Goal: Communication & Community: Ask a question

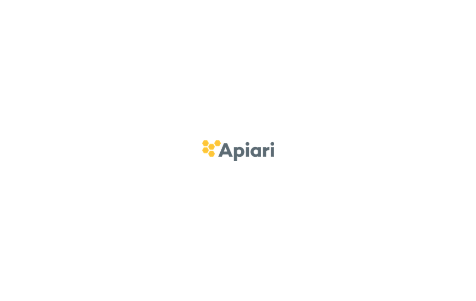
click at [297, 237] on div at bounding box center [238, 150] width 476 height 301
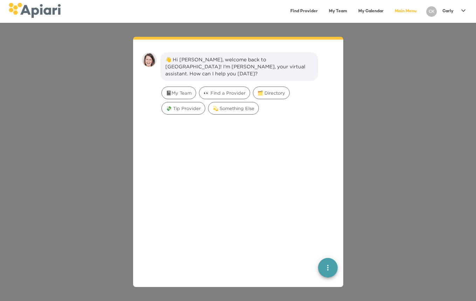
scroll to position [10, 0]
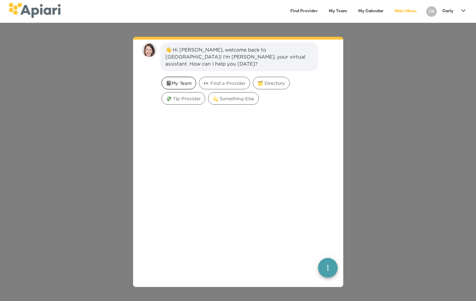
click at [187, 80] on span "📓My Team" at bounding box center [179, 83] width 34 height 7
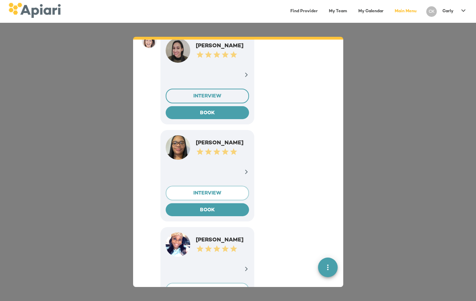
scroll to position [143, 0]
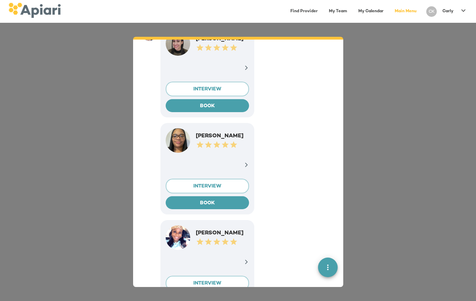
click at [210, 132] on div "[PERSON_NAME]" at bounding box center [222, 136] width 53 height 8
click at [244, 162] on icon at bounding box center [246, 164] width 5 height 5
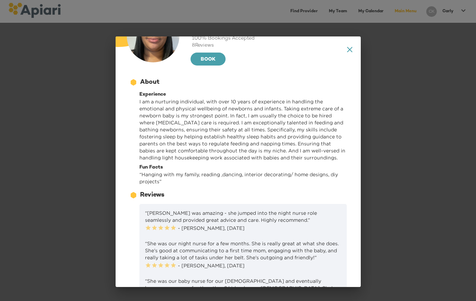
scroll to position [0, 0]
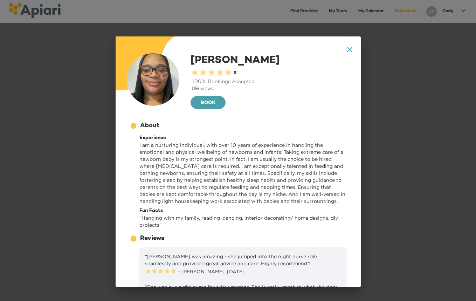
click at [227, 70] on div "0.5 Stars 1 Star 1.5 Stars 2 Stars 2.5 Stars 3 Stars 3.5 Stars 4 Stars 4.5 Star…" at bounding box center [212, 73] width 42 height 10
click at [353, 48] on div "A1D20667-DBDC-461F-895E-AC602C3246CF Created with sketchtool. A4A3651C-AC5F-40B…" at bounding box center [238, 161] width 245 height 251
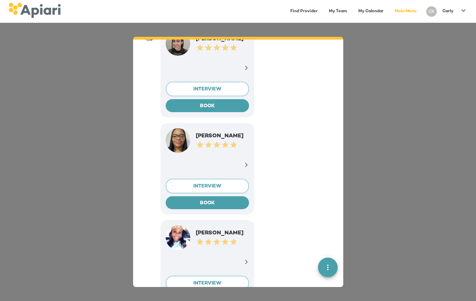
click at [368, 10] on link "My Calendar" at bounding box center [371, 11] width 34 height 14
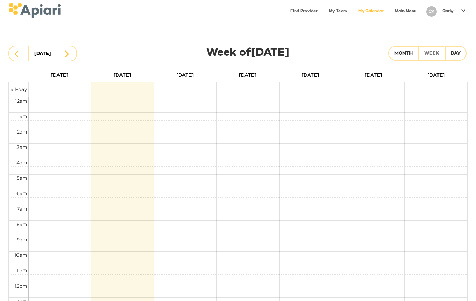
click at [463, 12] on icon at bounding box center [464, 10] width 8 height 8
click at [455, 15] on p "My Profile" at bounding box center [450, 15] width 27 height 8
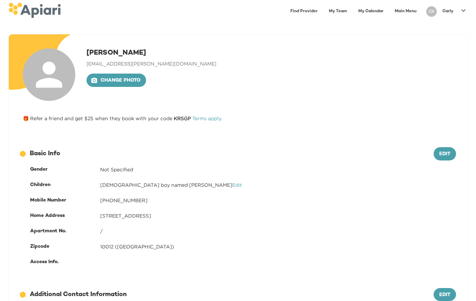
click at [369, 12] on link "My Calendar" at bounding box center [371, 11] width 34 height 14
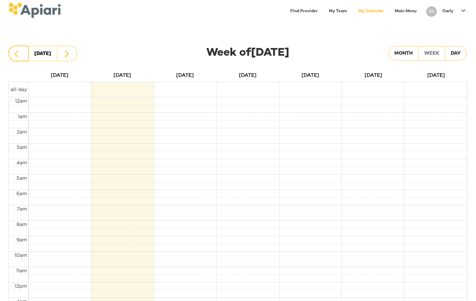
click at [16, 55] on icon "button" at bounding box center [16, 53] width 4 height 7
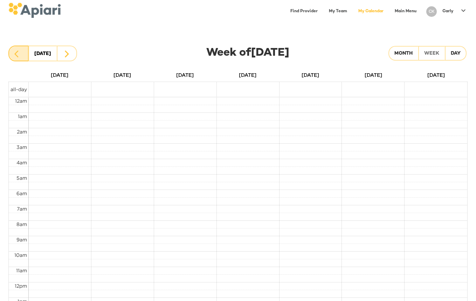
click at [16, 55] on icon "button" at bounding box center [16, 53] width 4 height 7
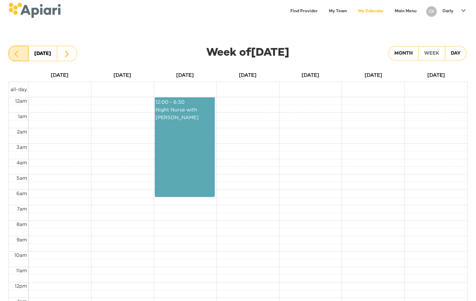
click at [16, 55] on icon "button" at bounding box center [16, 53] width 4 height 7
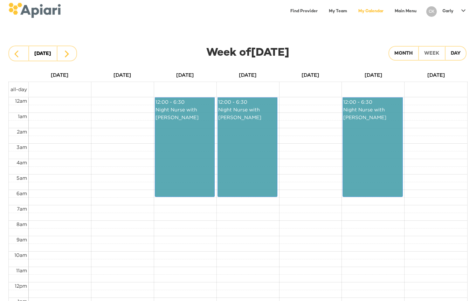
click at [176, 145] on link "12:00 - 6:30 Night Nurse with [PERSON_NAME]" at bounding box center [185, 147] width 60 height 100
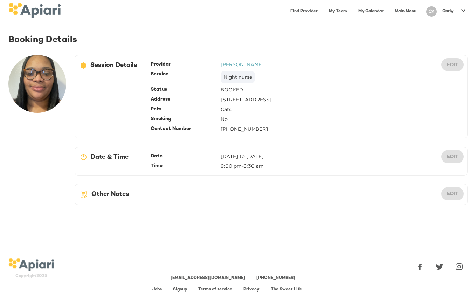
click at [174, 153] on div "Date" at bounding box center [186, 156] width 70 height 7
click at [193, 98] on div "Address" at bounding box center [186, 99] width 70 height 7
click at [123, 192] on div "C5370584-E49F-4B75-BECA-D79018C536C2 Created with sketchtool. Other Notes" at bounding box center [116, 194] width 70 height 9
click at [452, 196] on div "edit" at bounding box center [453, 193] width 22 height 13
click at [409, 13] on link "Main Menu" at bounding box center [406, 11] width 30 height 14
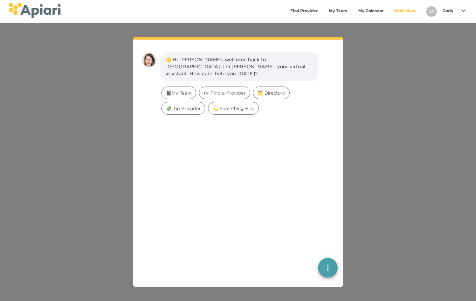
scroll to position [10, 0]
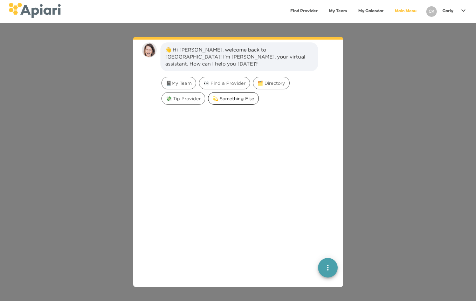
click at [208, 95] on div "💫 Something Else" at bounding box center [233, 98] width 51 height 13
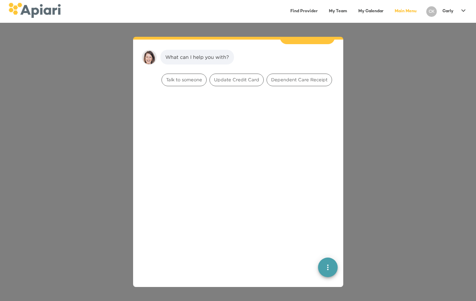
scroll to position [58, 0]
click at [183, 76] on span "Talk to someone" at bounding box center [184, 79] width 45 height 7
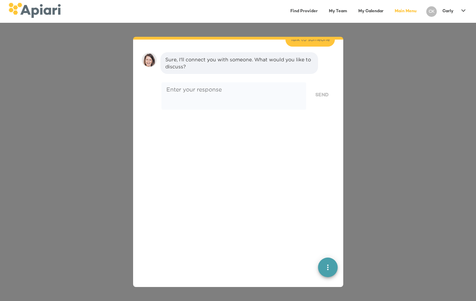
scroll to position [102, 0]
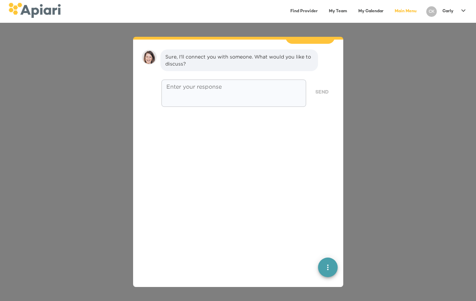
click at [183, 86] on textarea at bounding box center [233, 93] width 135 height 20
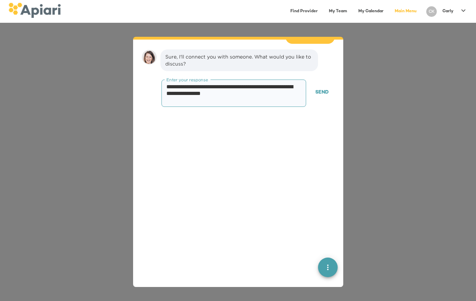
type textarea "**********"
click at [320, 88] on span "Send" at bounding box center [321, 92] width 13 height 9
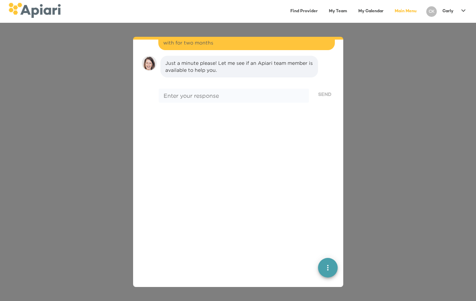
scroll to position [157, 0]
